Goal: Task Accomplishment & Management: Use online tool/utility

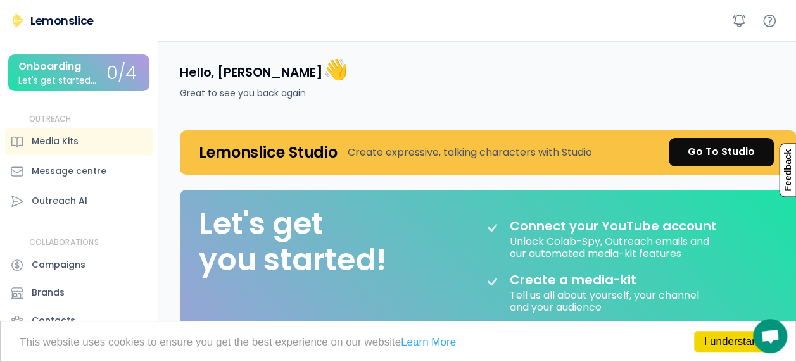
scroll to position [32, 0]
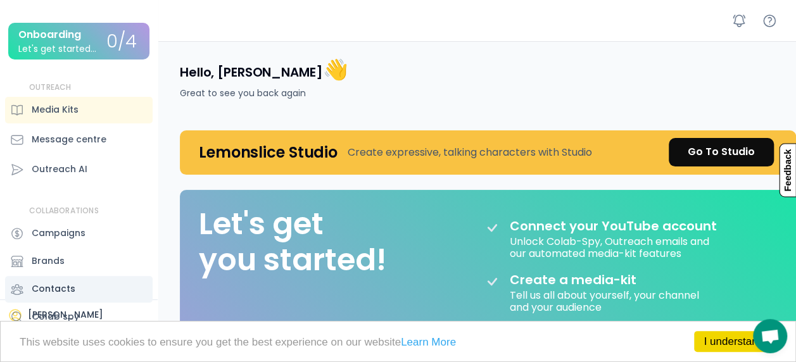
click at [72, 294] on div "Contacts" at bounding box center [54, 288] width 44 height 13
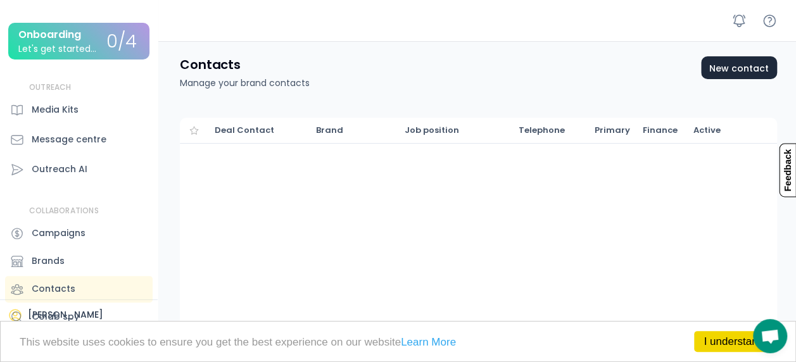
click at [750, 66] on div "New contact" at bounding box center [738, 68] width 63 height 11
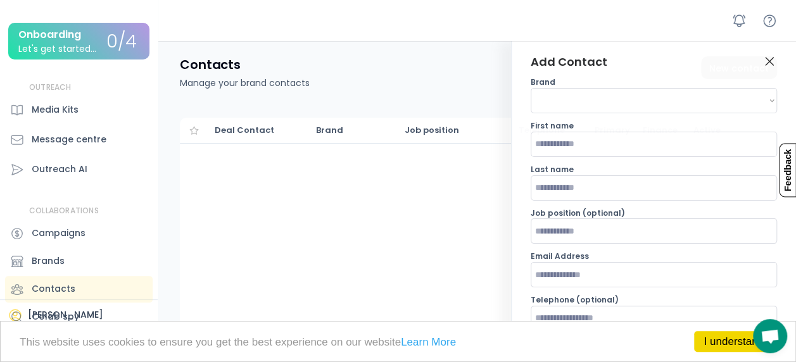
select select "**********"
click at [774, 64] on icon at bounding box center [769, 61] width 15 height 15
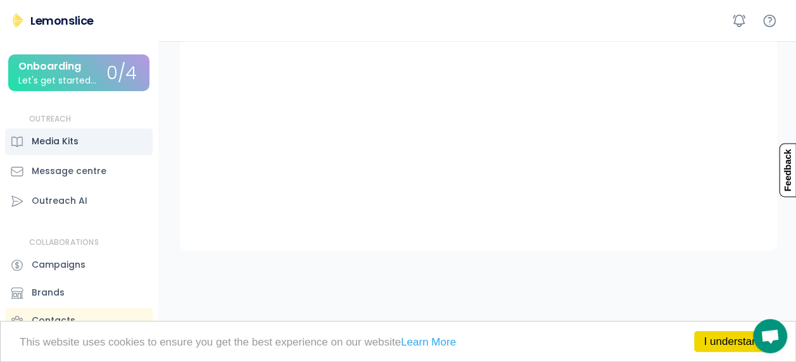
click at [58, 146] on div "Media Kits" at bounding box center [55, 141] width 47 height 13
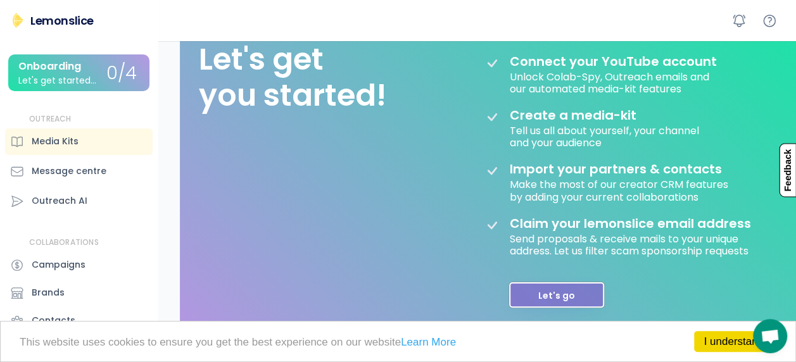
click at [557, 301] on button "Let's go" at bounding box center [556, 294] width 95 height 25
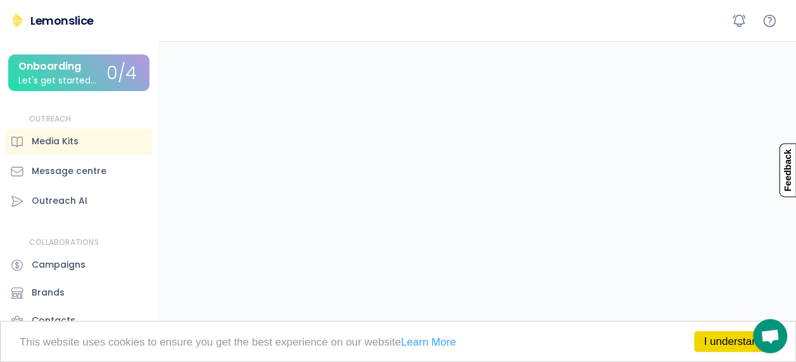
scroll to position [91, 0]
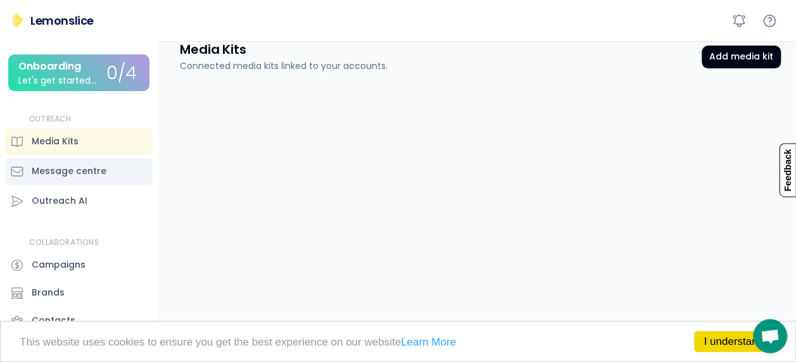
click at [56, 177] on div "Message centre" at bounding box center [69, 171] width 75 height 13
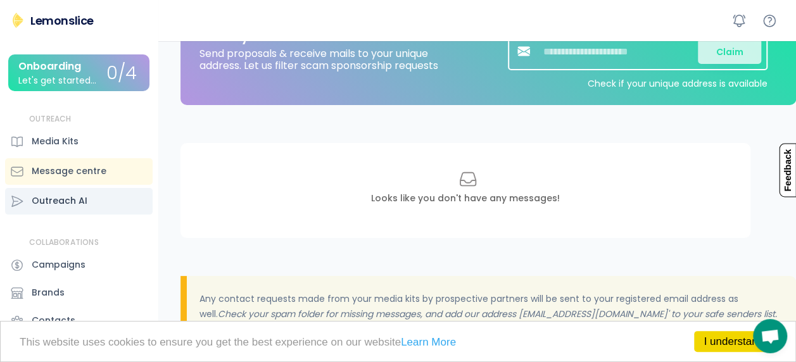
click at [77, 201] on div "Outreach AI" at bounding box center [60, 200] width 56 height 13
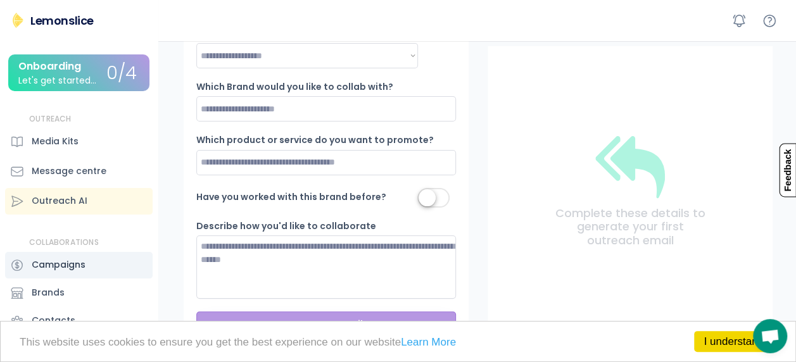
scroll to position [32, 0]
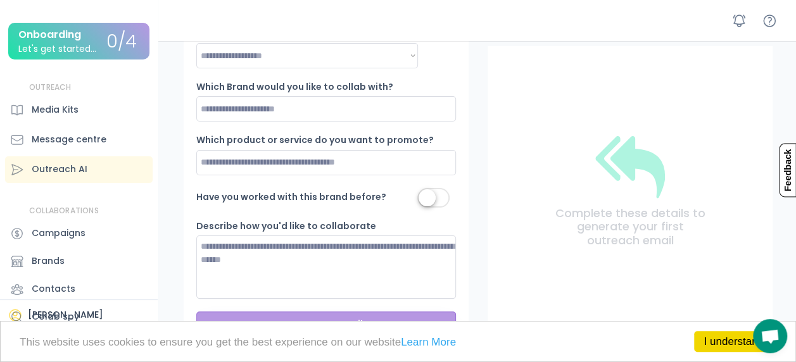
click at [87, 34] on div "Onboarding Let's get started..." at bounding box center [62, 41] width 88 height 25
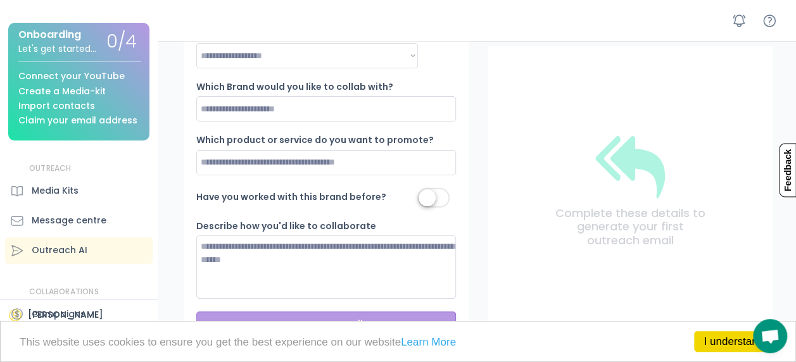
click at [89, 87] on div "Create a Media-kit" at bounding box center [61, 91] width 87 height 9
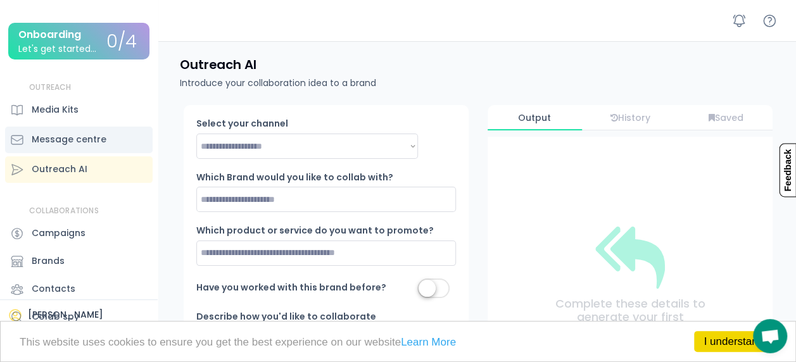
scroll to position [0, 0]
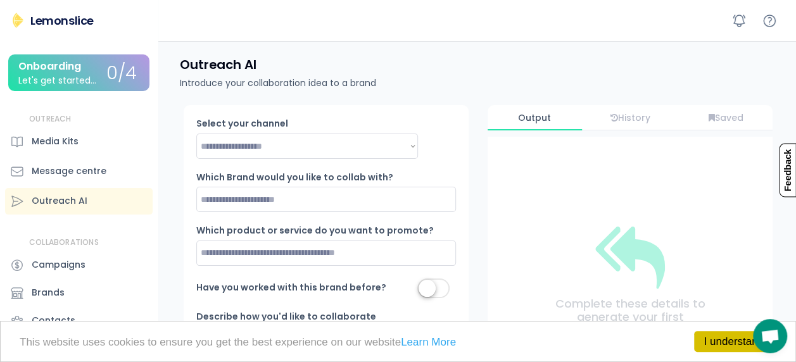
click at [713, 346] on link "I understand!" at bounding box center [735, 341] width 82 height 21
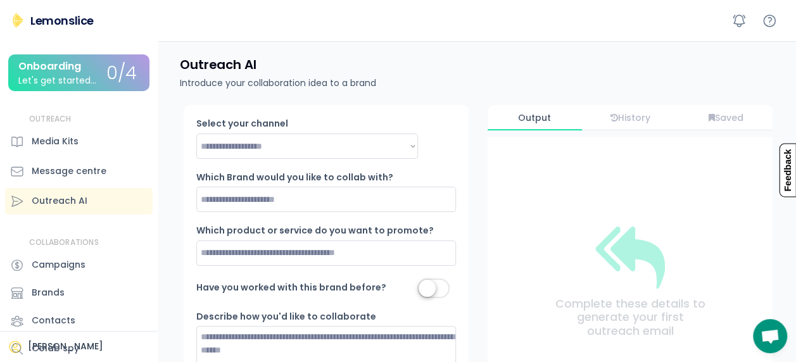
click at [104, 58] on div "Onboarding Let's get started... 0/4 Connect your YouTube Create a Media-kit Imp…" at bounding box center [78, 72] width 141 height 37
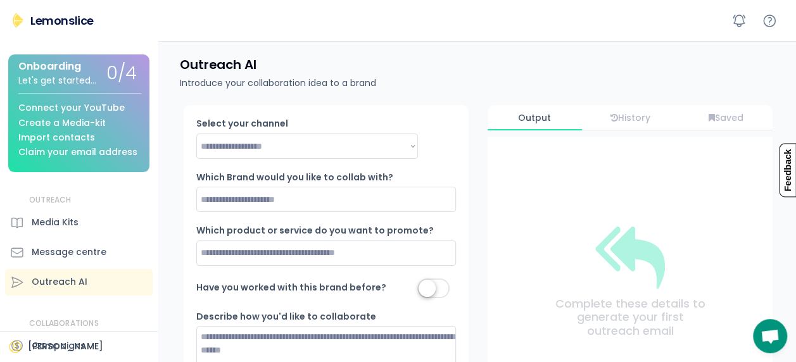
click at [73, 108] on div "Connect your YouTube" at bounding box center [71, 107] width 106 height 9
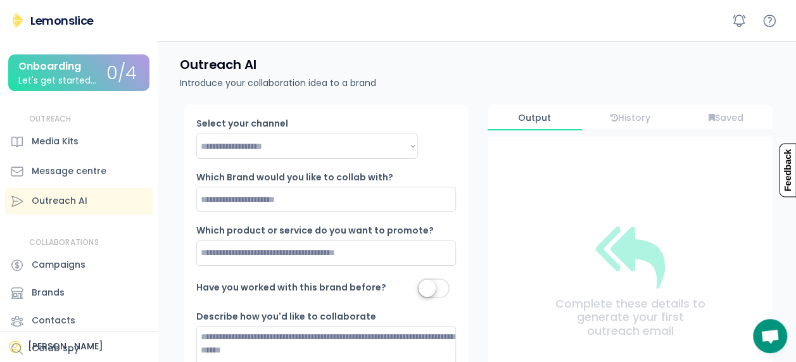
click at [106, 78] on div "0/4" at bounding box center [121, 74] width 30 height 20
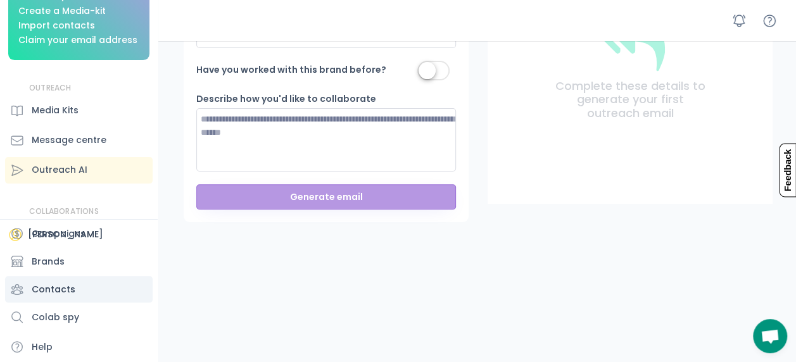
scroll to position [122, 0]
click at [89, 177] on div "Outreach AI" at bounding box center [79, 170] width 148 height 27
click at [81, 165] on div "Outreach AI" at bounding box center [60, 169] width 56 height 13
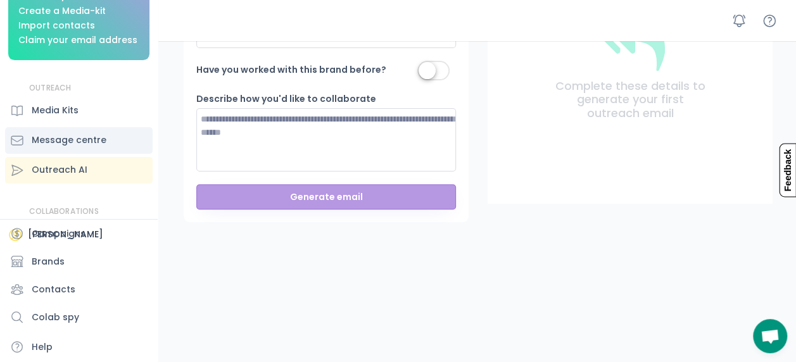
click at [98, 143] on div "Message centre" at bounding box center [69, 140] width 75 height 13
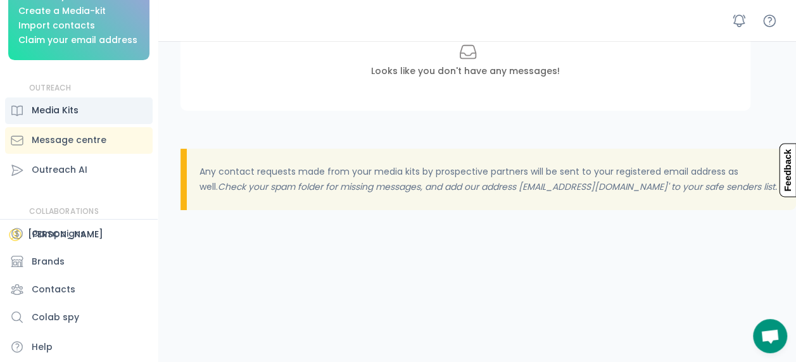
click at [90, 116] on div "Media Kits" at bounding box center [79, 111] width 148 height 27
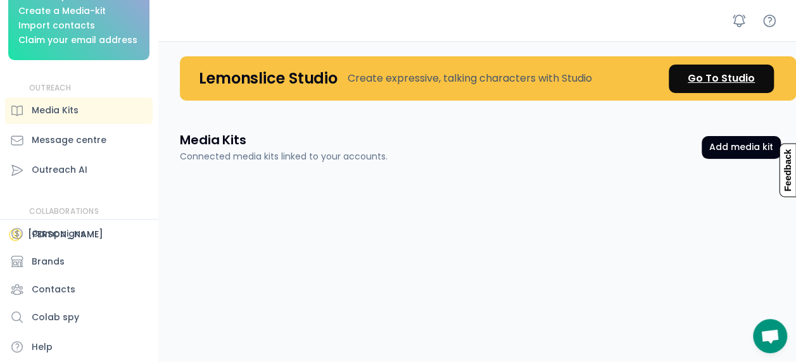
click at [684, 81] on link "Go To Studio" at bounding box center [721, 79] width 105 height 28
